Goal: Transaction & Acquisition: Download file/media

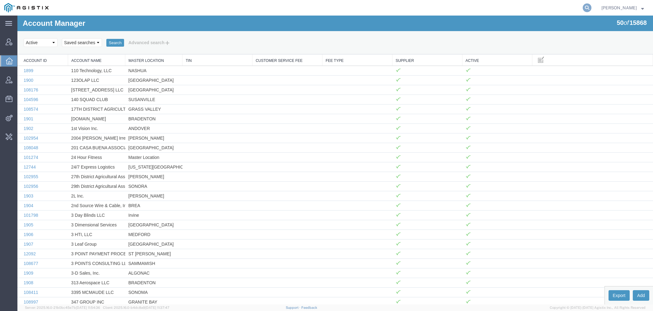
click at [592, 6] on icon at bounding box center [587, 7] width 9 height 9
paste input "chiran.rayamajhi@syneoshealth.com"
type input "chiran.rayamajhi@syneoshealth.com"
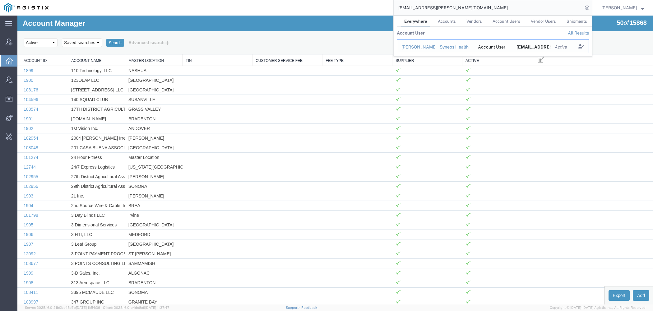
click at [438, 48] on td "Syneos Health" at bounding box center [454, 46] width 39 height 14
click at [431, 46] on div "Chiran Rayamajhi" at bounding box center [417, 47] width 30 height 7
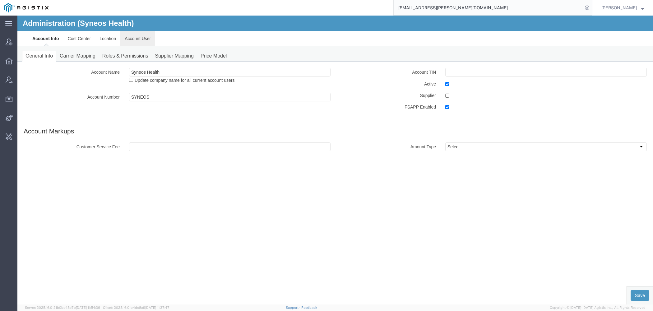
click at [137, 38] on link "Account User" at bounding box center [137, 38] width 35 height 15
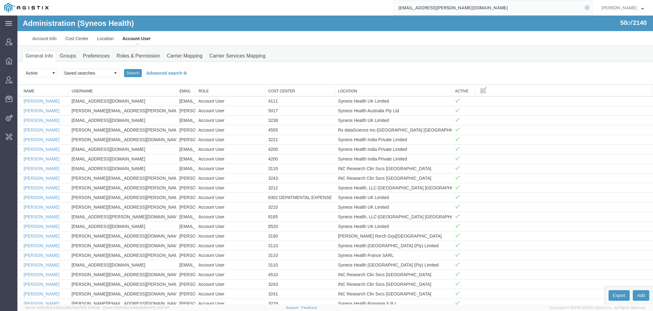
click at [158, 71] on button "Advanced search" at bounding box center [167, 73] width 51 height 11
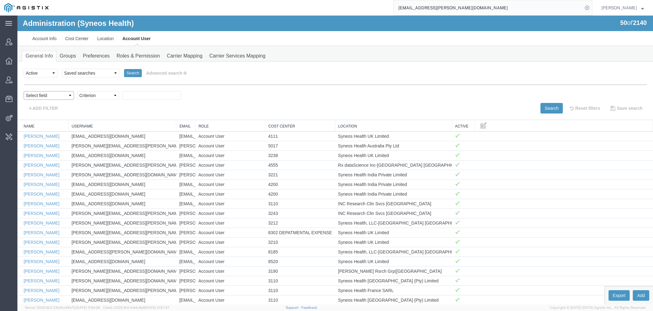
select select "email"
click option "Email" at bounding box center [17, 16] width 0 height 0
select select "contains"
click option "contains" at bounding box center [17, 16] width 0 height 0
paste input "chiran.rayamajhi@syneoshealth.com"
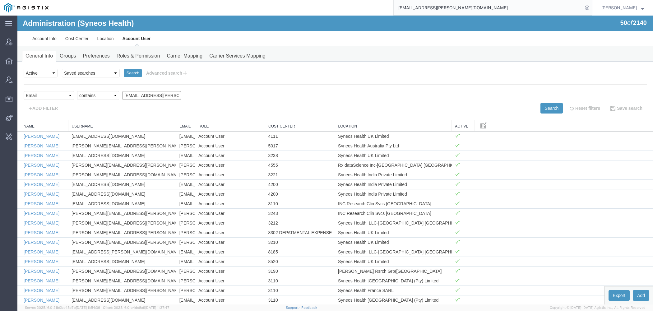
scroll to position [0, 19]
type input "chiran.rayamajhi@syneoshealth.com"
click at [551, 108] on button "Search" at bounding box center [552, 108] width 22 height 11
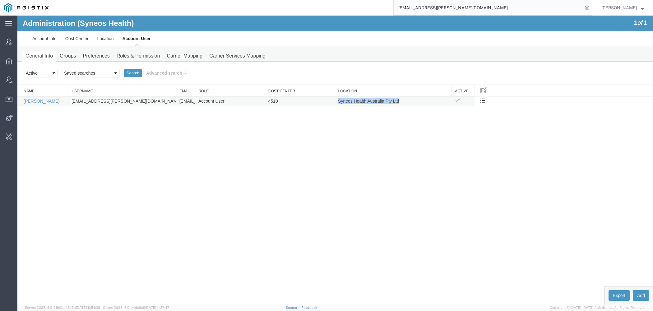
drag, startPoint x: 338, startPoint y: 100, endPoint x: 398, endPoint y: 100, distance: 60.0
click at [398, 100] on td "Syneos Health Australia Pty Ltd" at bounding box center [393, 101] width 117 height 10
copy td "Syneos Health Australia Pty Ltd"
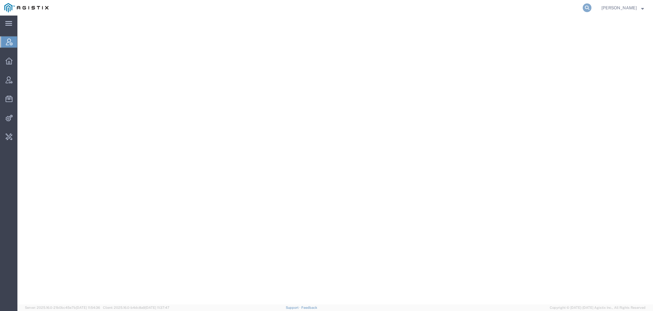
click at [590, 7] on icon at bounding box center [587, 7] width 9 height 9
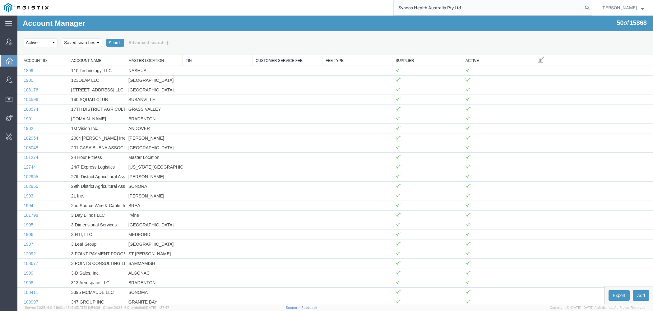
drag, startPoint x: 416, startPoint y: 8, endPoint x: 584, endPoint y: 8, distance: 168.0
click at [582, 8] on input "Syneos Health Australia Pty Ltd" at bounding box center [488, 7] width 189 height 15
type input "Syneos"
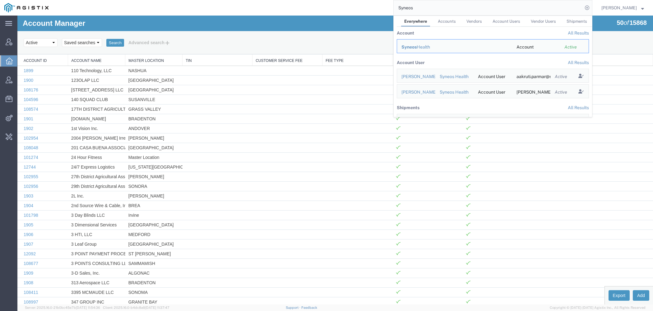
click at [433, 45] on div "Syneos Health" at bounding box center [455, 47] width 106 height 7
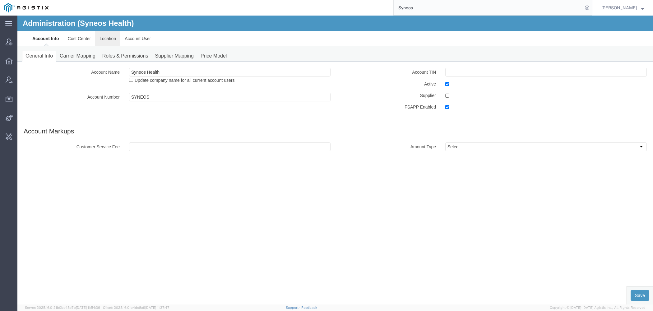
click at [104, 41] on link "Location" at bounding box center [107, 38] width 25 height 15
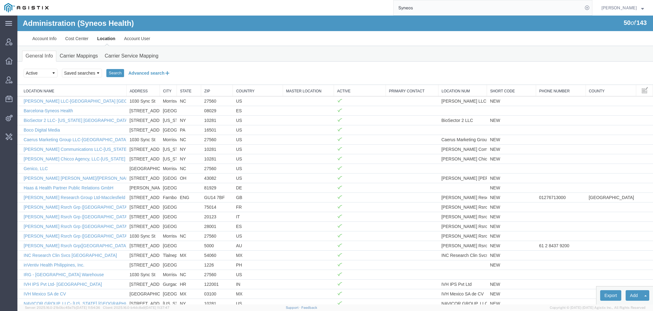
click at [158, 72] on button "Advanced search" at bounding box center [149, 73] width 51 height 11
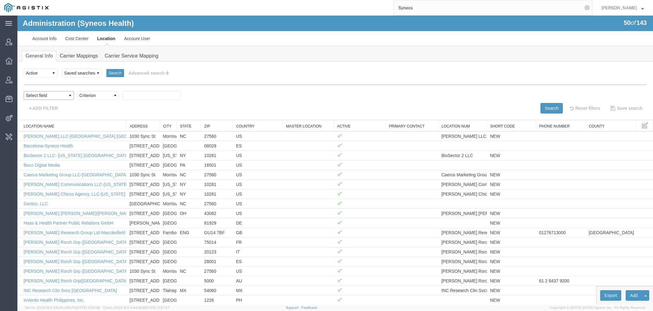
select select "locationName"
click option "Location Name" at bounding box center [17, 16] width 0 height 0
select select "contains"
click option "contains" at bounding box center [17, 16] width 0 height 0
paste input "Syneos Health Australia Pty Ltd"
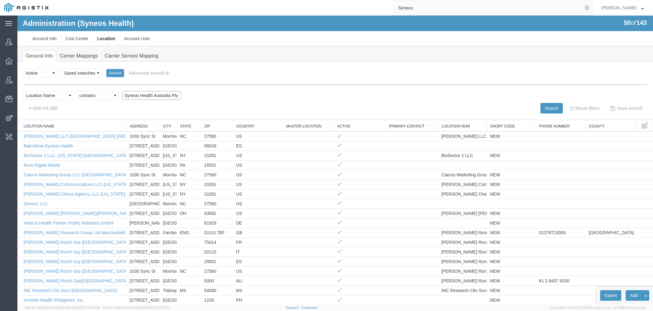
scroll to position [0, 9]
type input "Syneos Health Australia Pty Ltd"
click at [552, 106] on button "Search" at bounding box center [552, 108] width 22 height 11
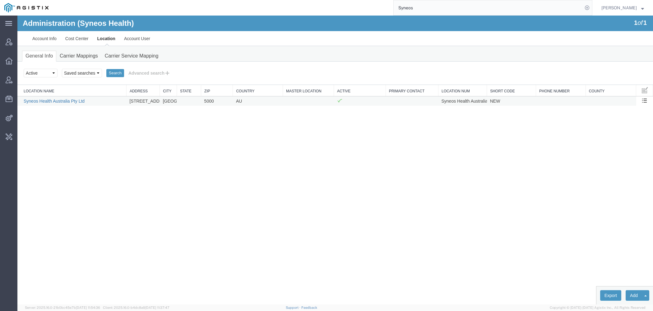
click at [73, 102] on link "Syneos Health Australia Pty Ltd" at bounding box center [54, 101] width 61 height 5
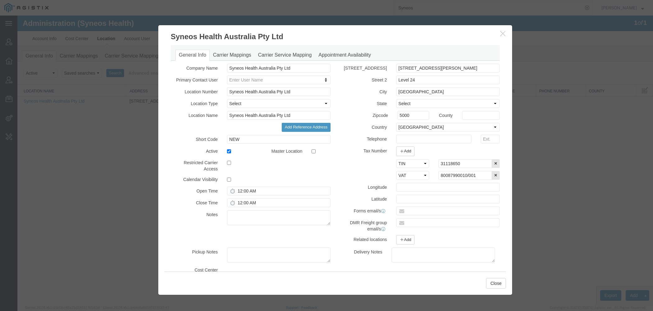
click at [74, 100] on div at bounding box center [335, 160] width 636 height 289
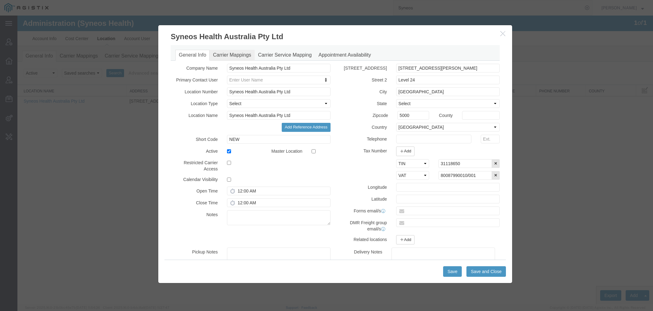
click at [240, 54] on link "Carrier Mappings" at bounding box center [232, 55] width 45 height 11
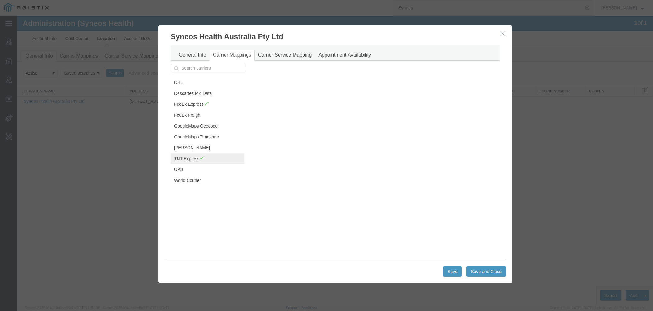
click at [190, 159] on link "TNT Express" at bounding box center [208, 158] width 74 height 11
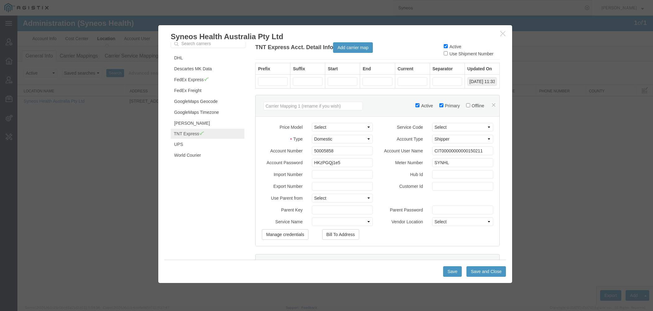
scroll to position [30, 0]
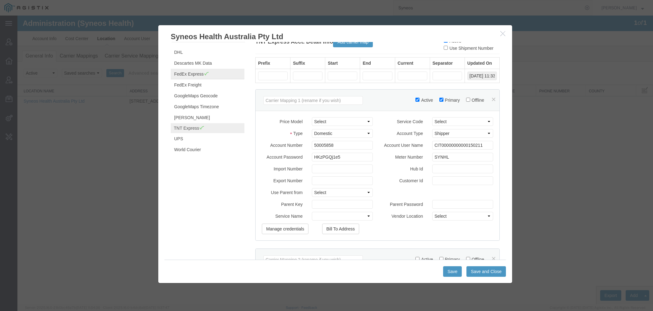
click at [214, 72] on link "FedEx Express" at bounding box center [208, 74] width 74 height 11
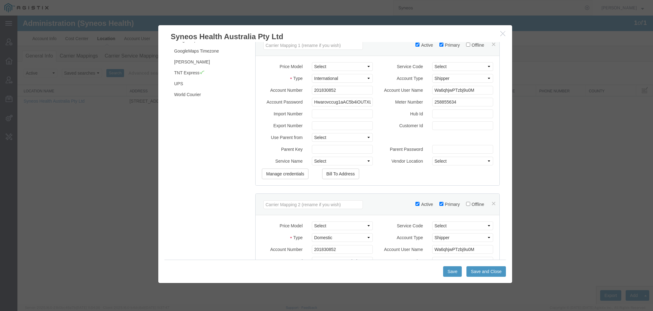
scroll to position [66, 0]
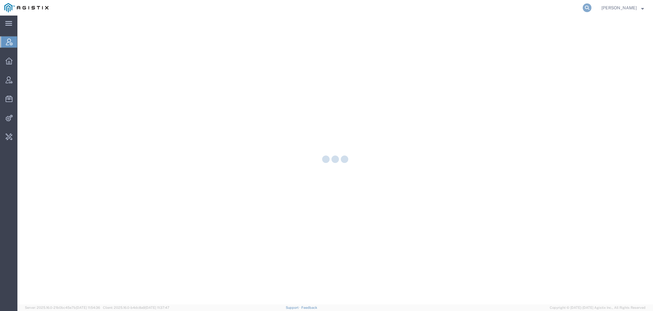
click at [589, 8] on icon at bounding box center [587, 7] width 9 height 9
paste input "56494512"
type input "56494512"
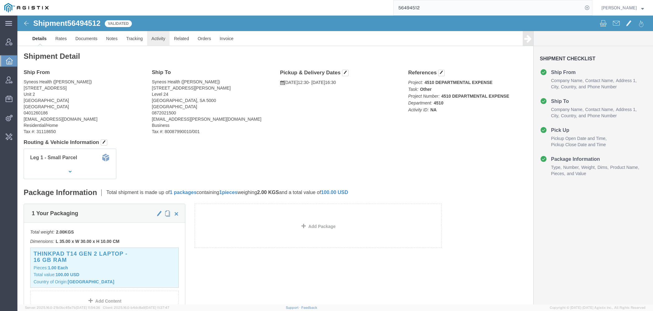
click link "Activity"
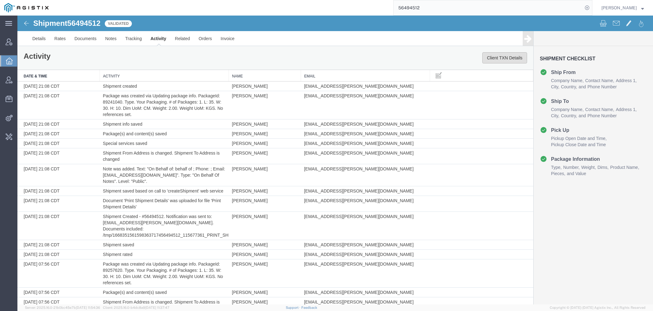
click at [502, 58] on button "Client TXN Details" at bounding box center [504, 57] width 45 height 11
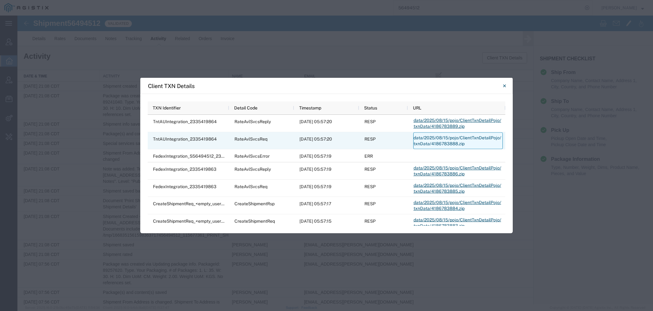
click at [434, 137] on link "data/2025/08/15/pojo/ClientTxnDetailPojo/txnData/4186783888.zip" at bounding box center [458, 141] width 90 height 17
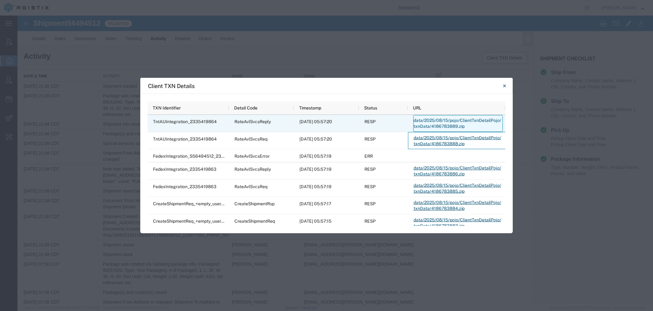
click at [421, 118] on link "data/2025/08/15/pojo/ClientTxnDetailPojo/txnData/4186783889.zip" at bounding box center [458, 123] width 90 height 17
